Goal: Information Seeking & Learning: Learn about a topic

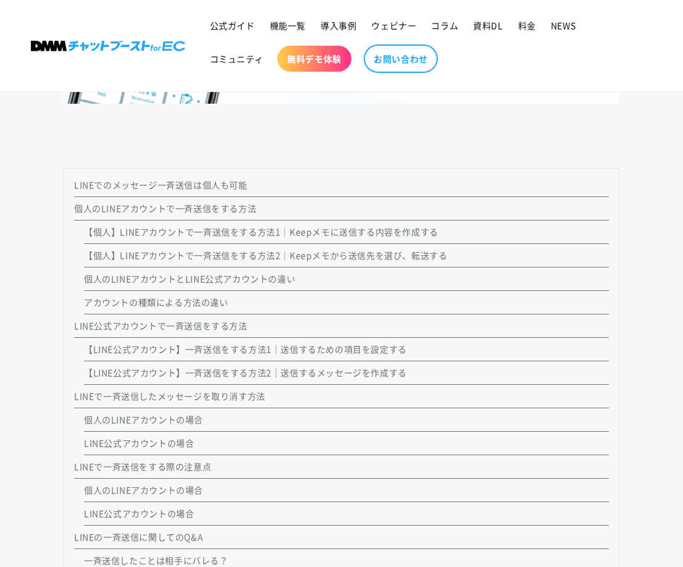
scroll to position [978, 0]
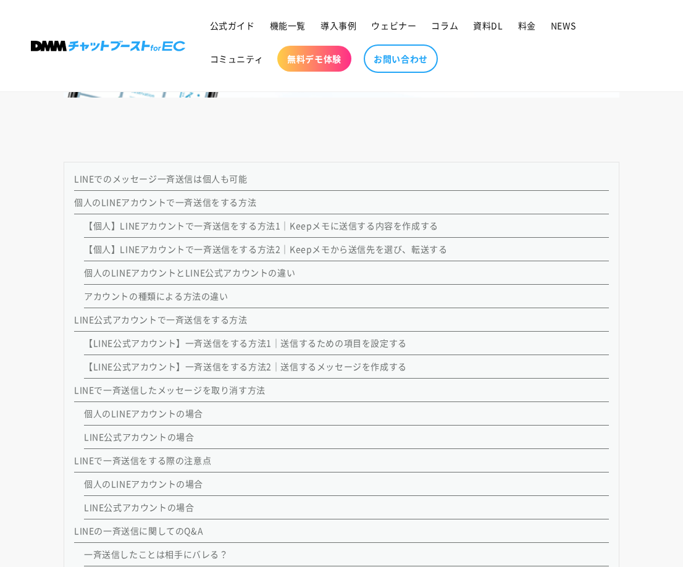
click at [196, 201] on link "個人のLINEアカウントで一斉送信をする方法" at bounding box center [165, 202] width 182 height 12
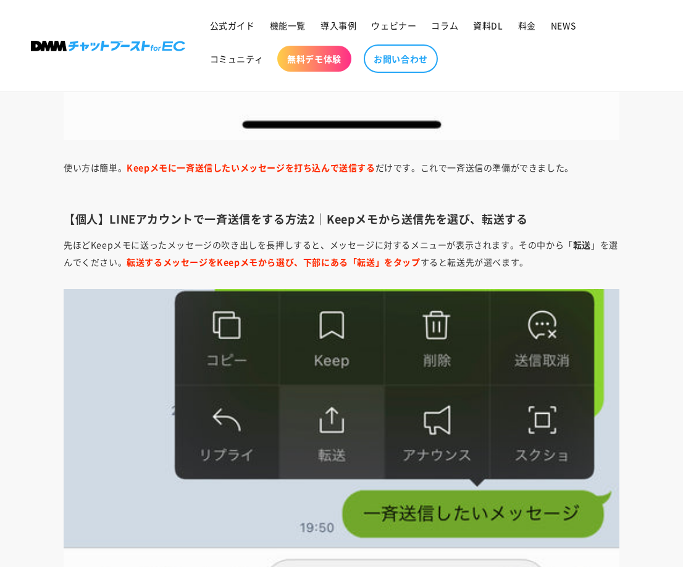
scroll to position [2232, 0]
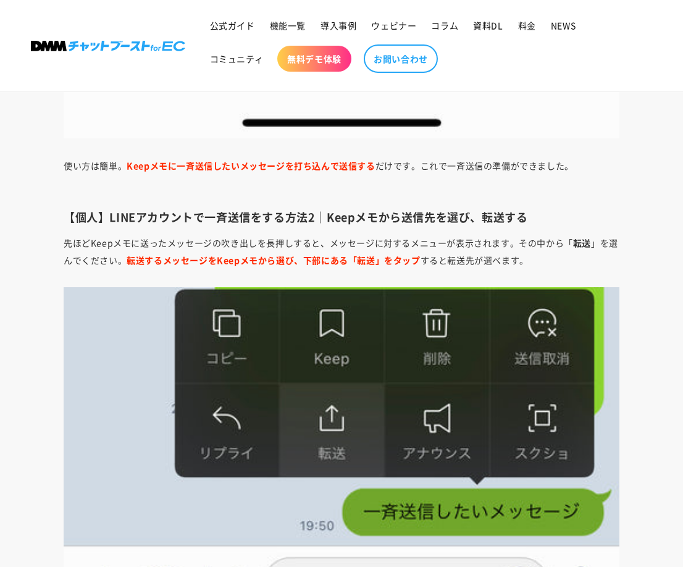
scroll to position [978, 0]
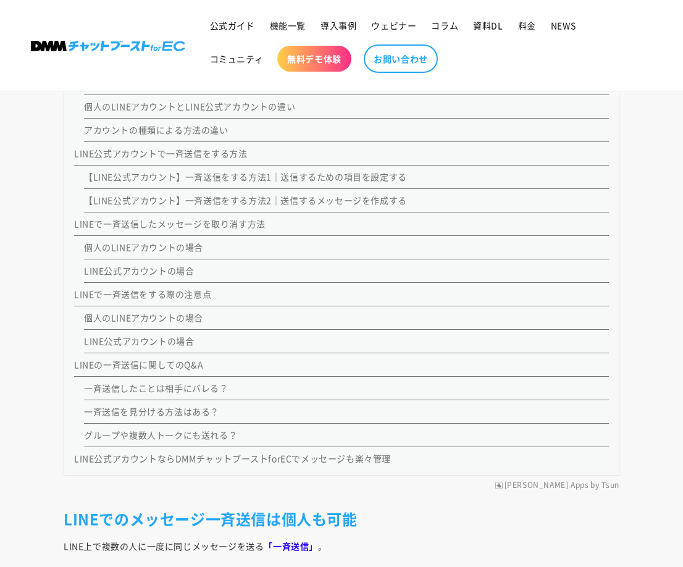
scroll to position [1233, 0]
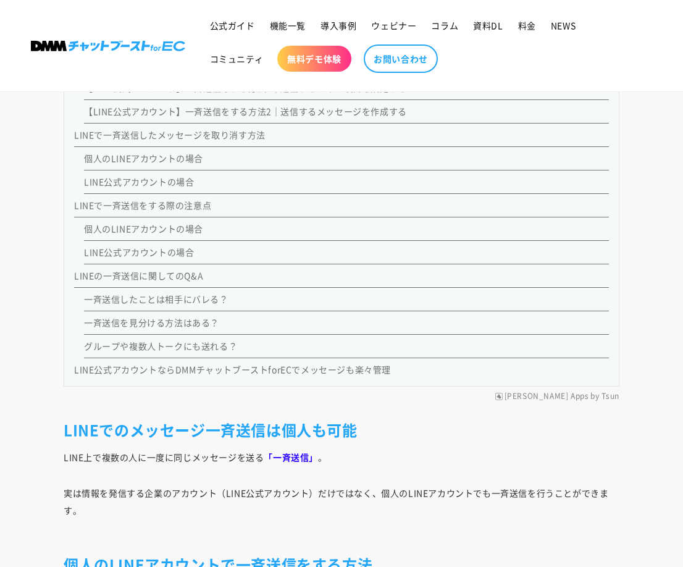
click at [129, 250] on link "LINE公式アカウントの場合" at bounding box center [139, 252] width 110 height 12
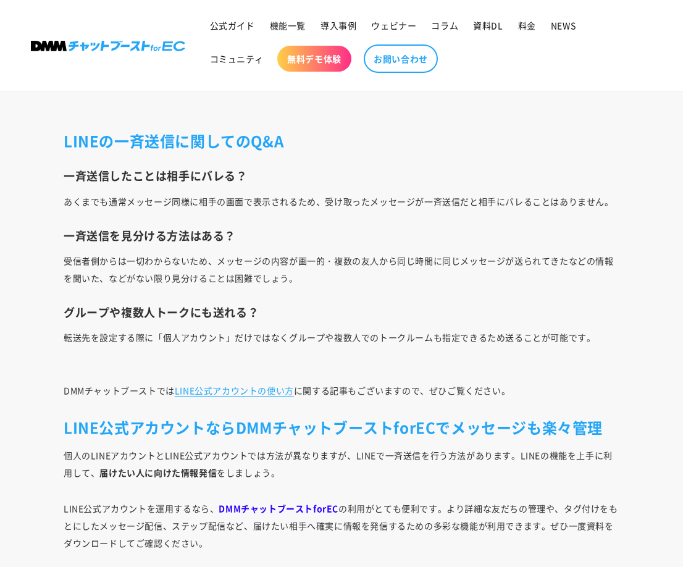
scroll to position [6123, 0]
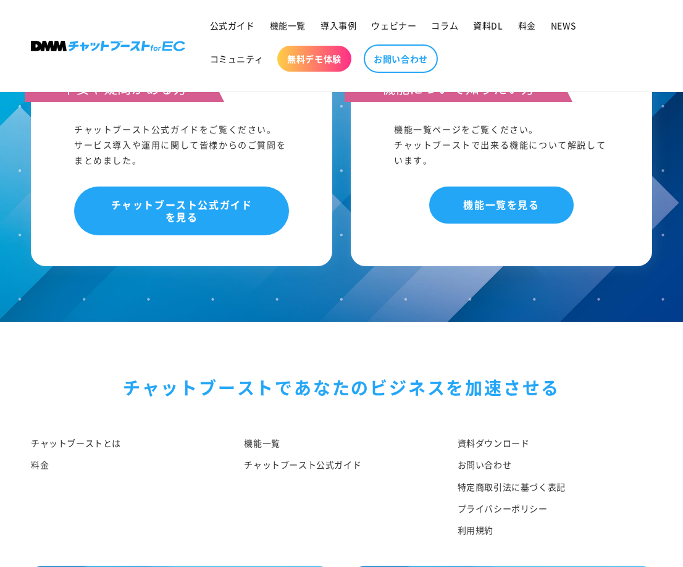
scroll to position [7012, 0]
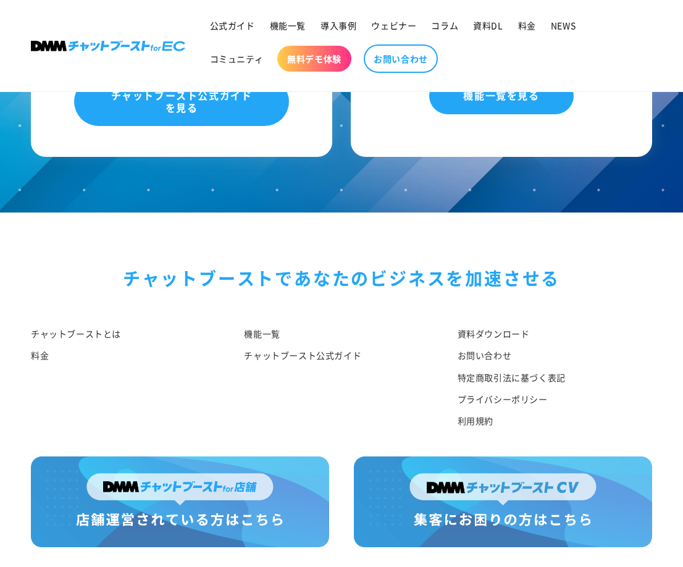
scroll to position [7279, 0]
